Goal: Navigation & Orientation: Find specific page/section

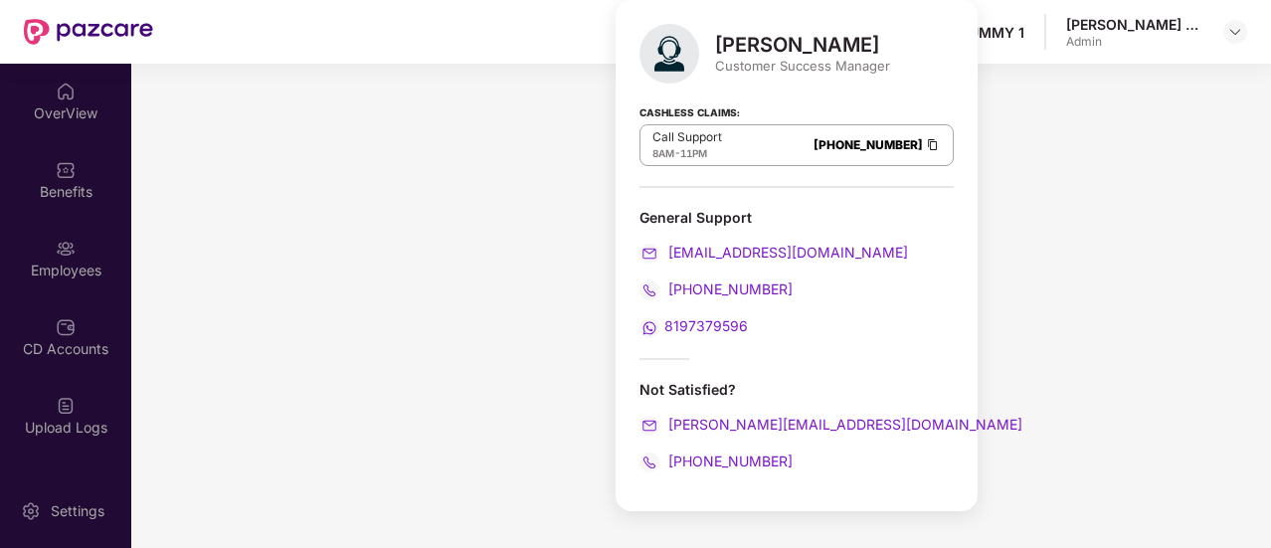
scroll to position [359, 0]
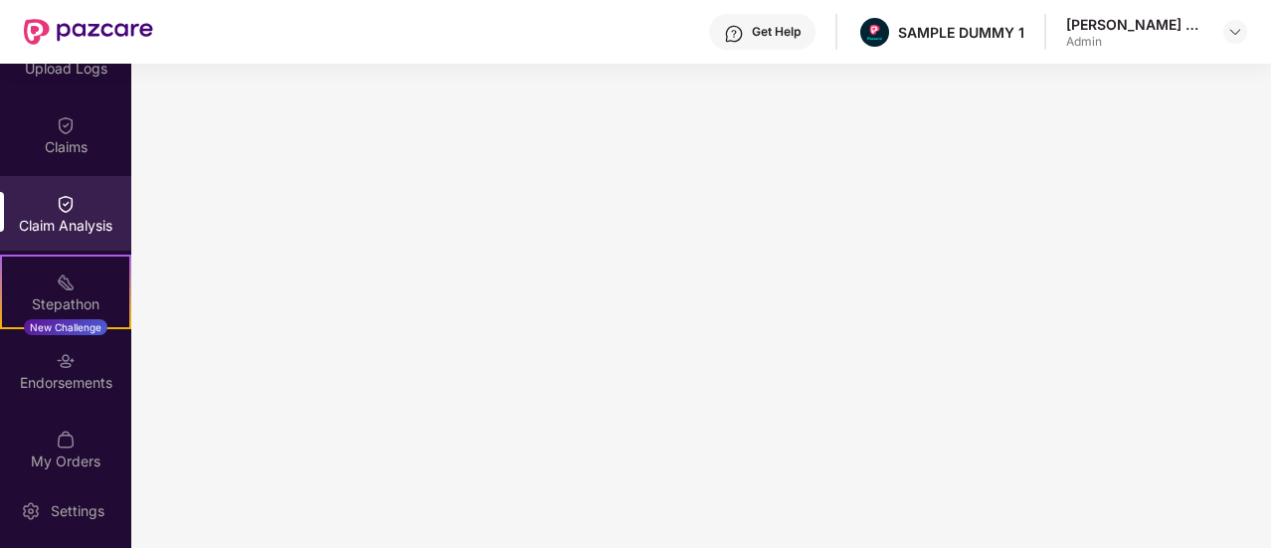
click at [1240, 45] on div "[PERSON_NAME] Ravindarsingh Admin" at bounding box center [1156, 32] width 181 height 35
click at [1239, 29] on img at bounding box center [1235, 32] width 16 height 16
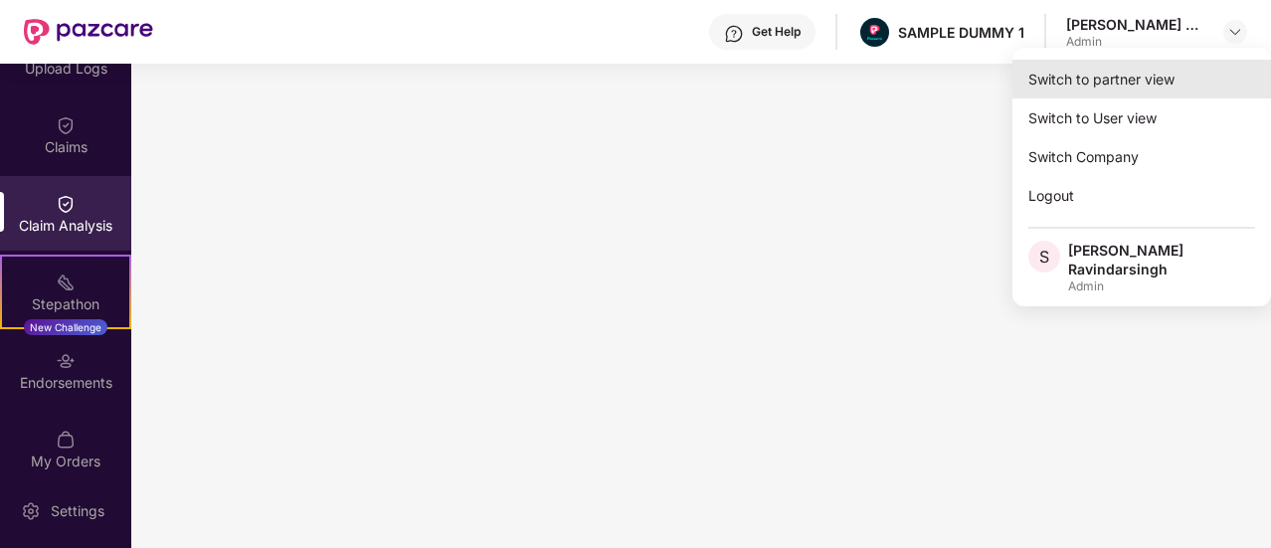
click at [1142, 84] on div "Switch to partner view" at bounding box center [1141, 79] width 259 height 39
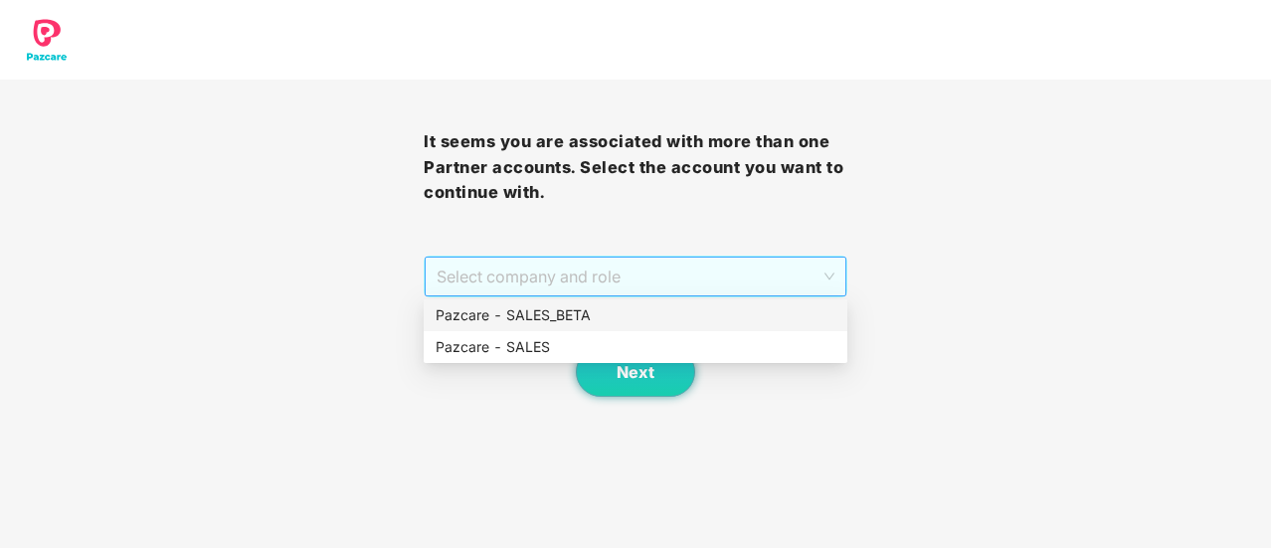
click at [543, 273] on span "Select company and role" at bounding box center [635, 277] width 398 height 38
click at [496, 339] on div "Pazcare - SALES" at bounding box center [635, 347] width 400 height 22
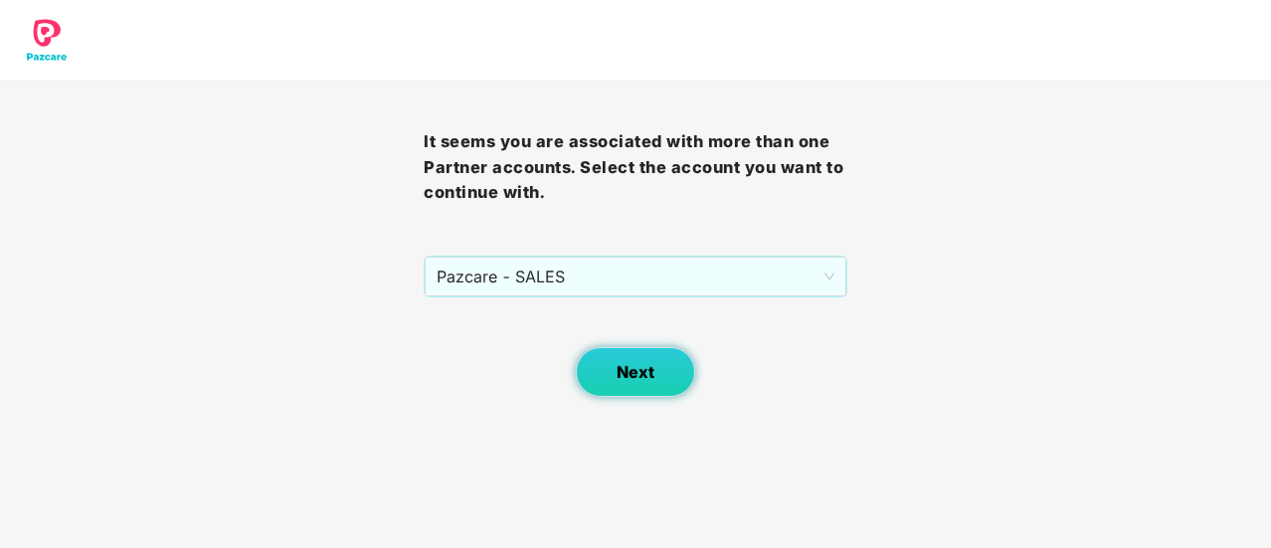
click at [638, 389] on button "Next" at bounding box center [635, 372] width 119 height 50
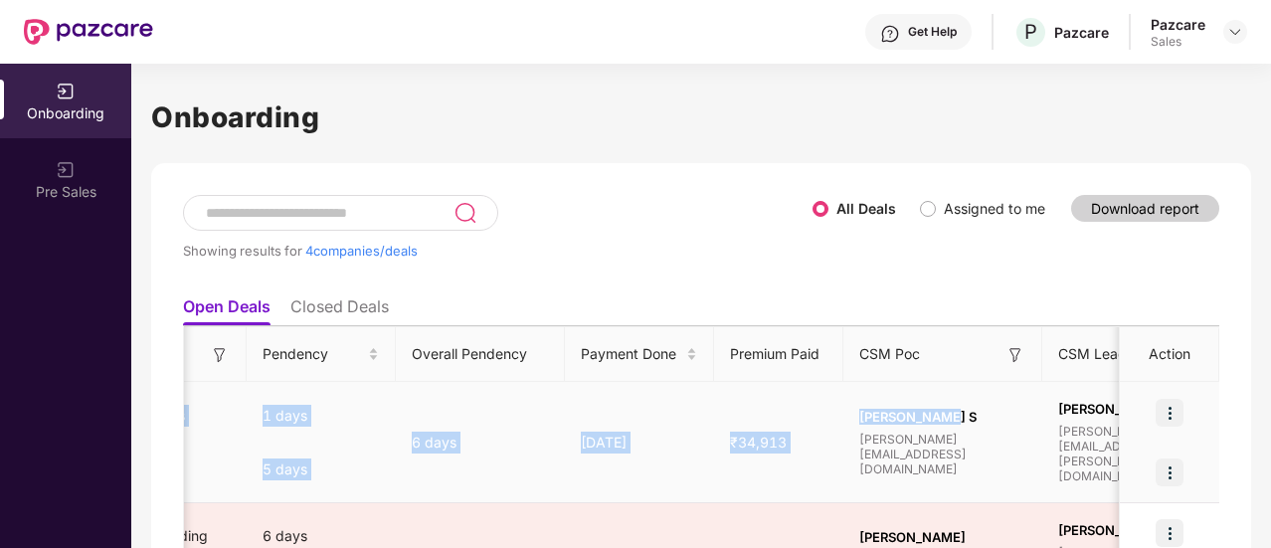
scroll to position [0, 1074]
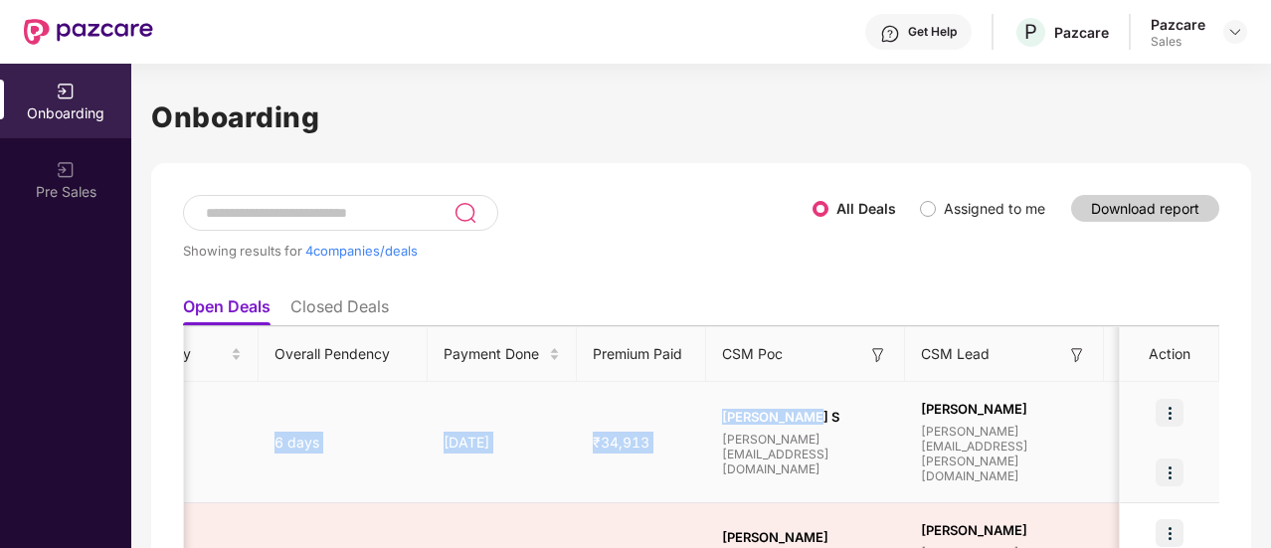
click at [884, 432] on tr "D DTJ SOLUTIONS PRIVATE LIMITED - Fresh Fresh Data Onboarding Full Onboarding V…" at bounding box center [564, 442] width 2908 height 121
click at [803, 425] on span "[PERSON_NAME] S" at bounding box center [805, 417] width 167 height 16
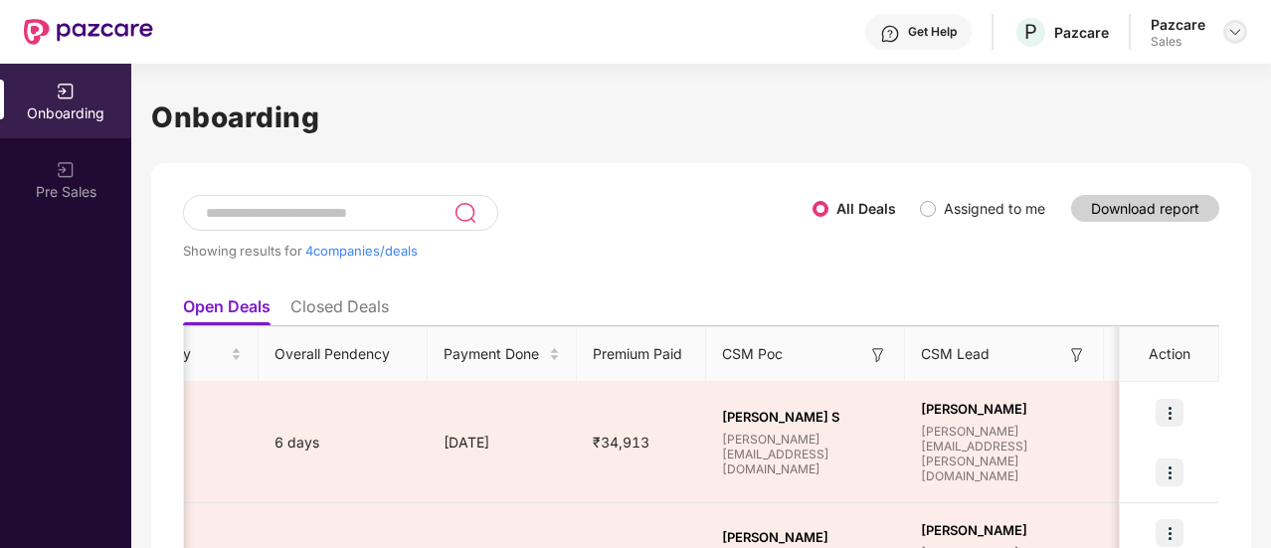
click at [1235, 30] on img at bounding box center [1235, 32] width 16 height 16
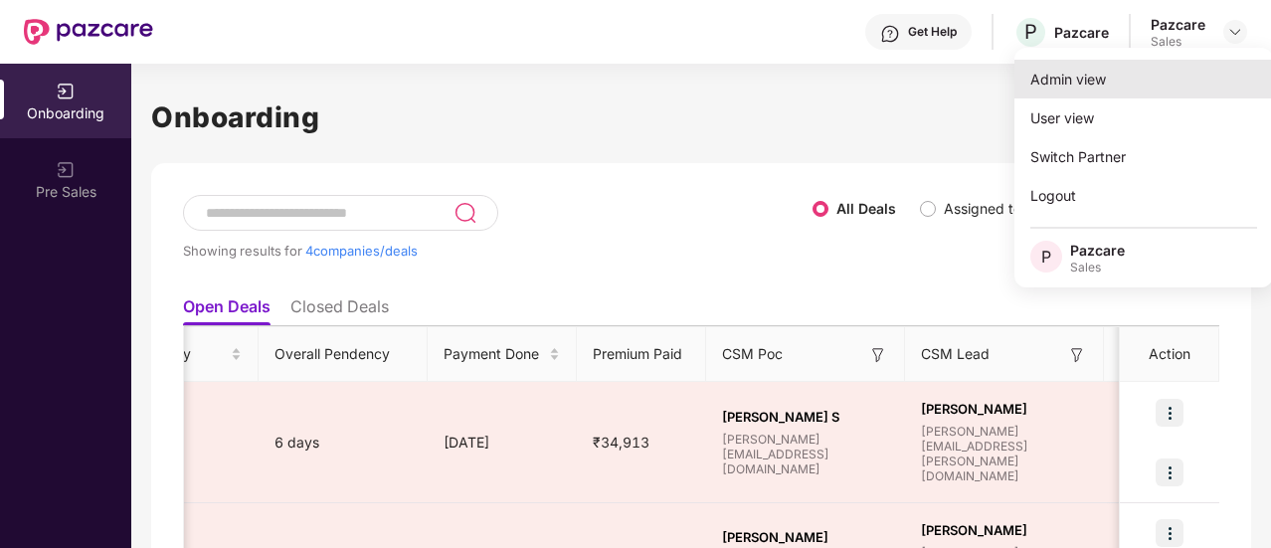
click at [1135, 77] on div "Admin view" at bounding box center [1143, 79] width 259 height 39
